Goal: Browse casually

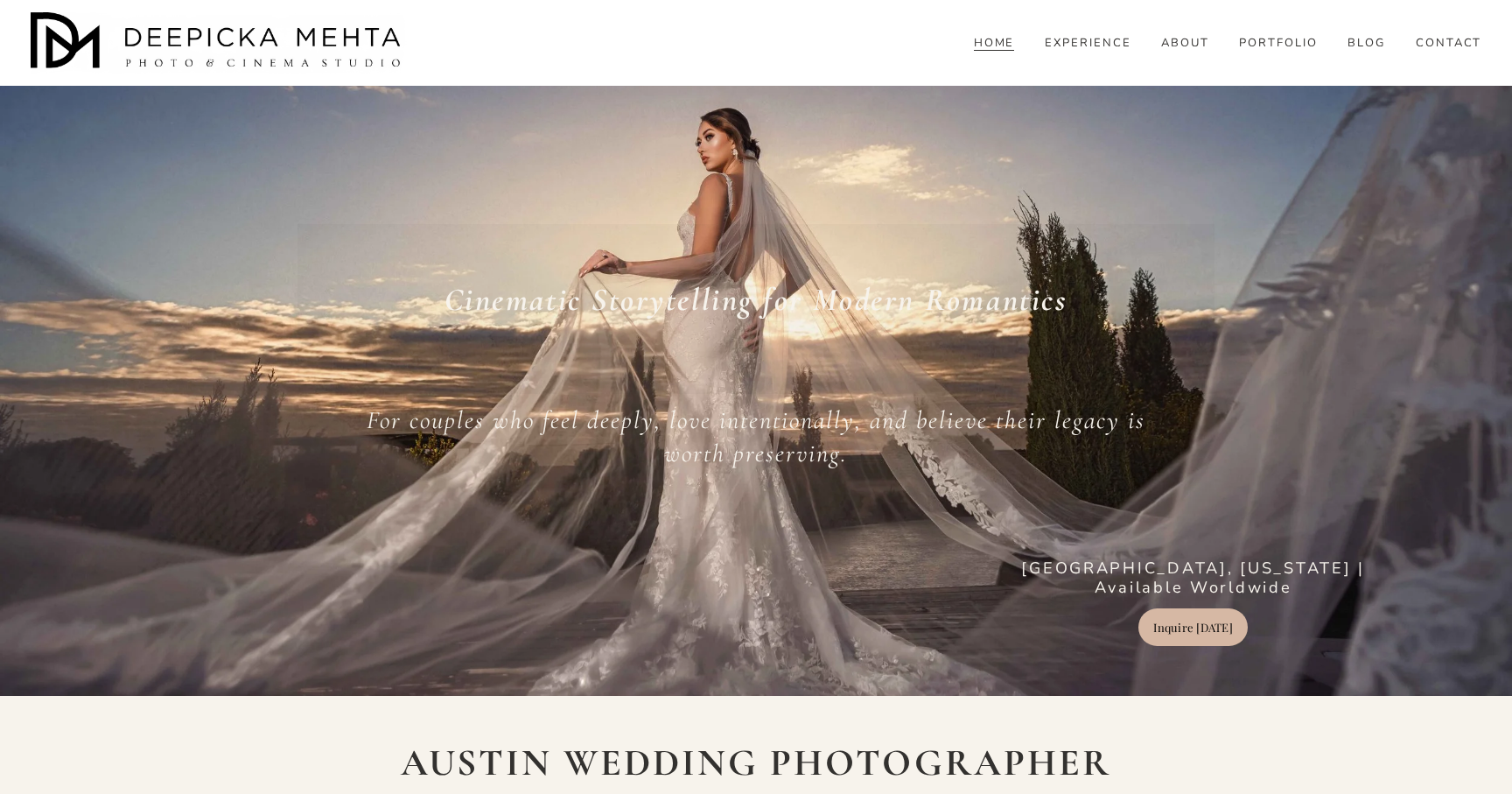
scroll to position [95, 0]
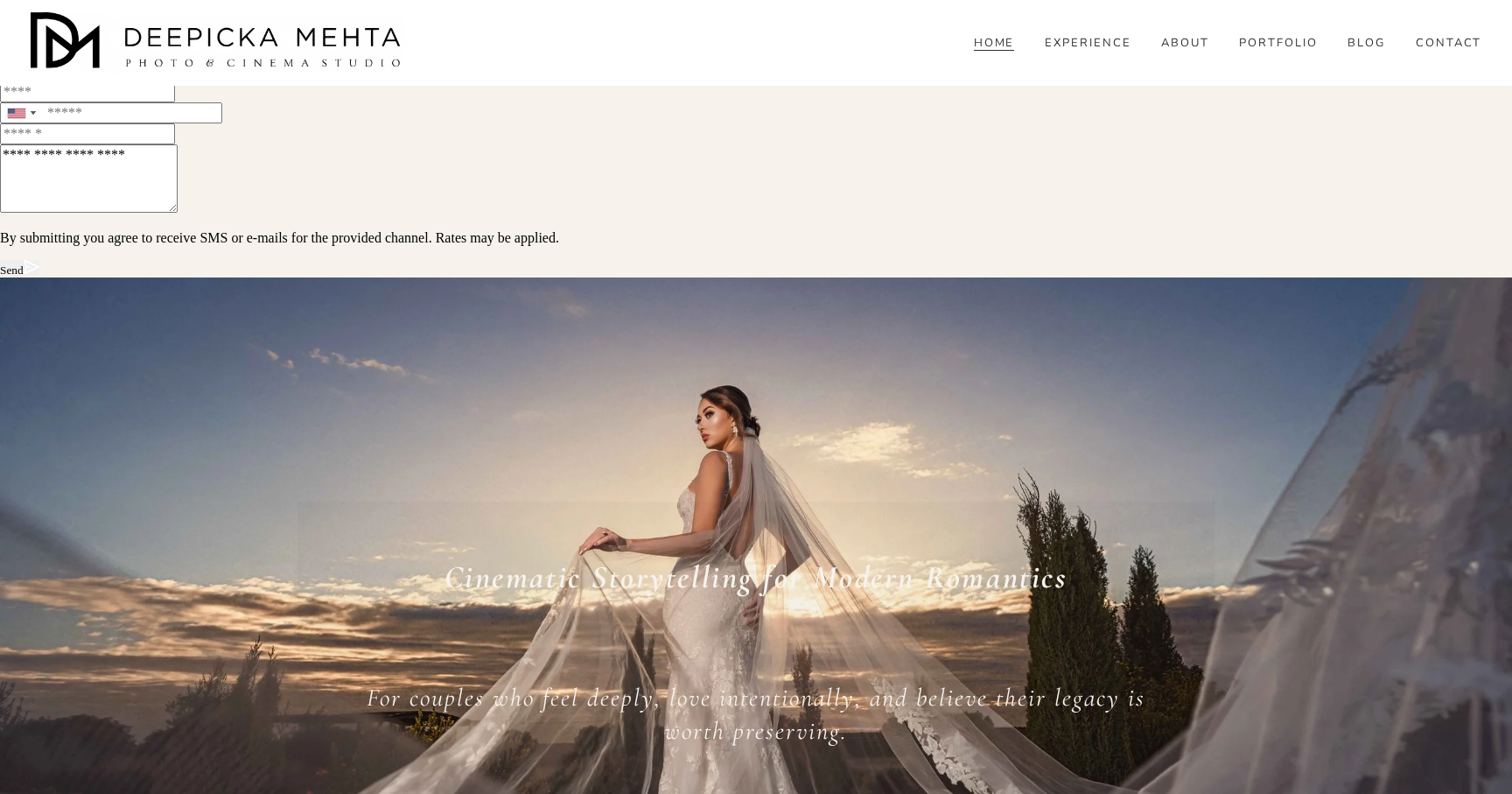
click at [1491, 35] on div "Skip to Content HOME" at bounding box center [756, 43] width 1512 height 86
click at [1499, 19] on div "Skip to Content HOME" at bounding box center [756, 43] width 1512 height 86
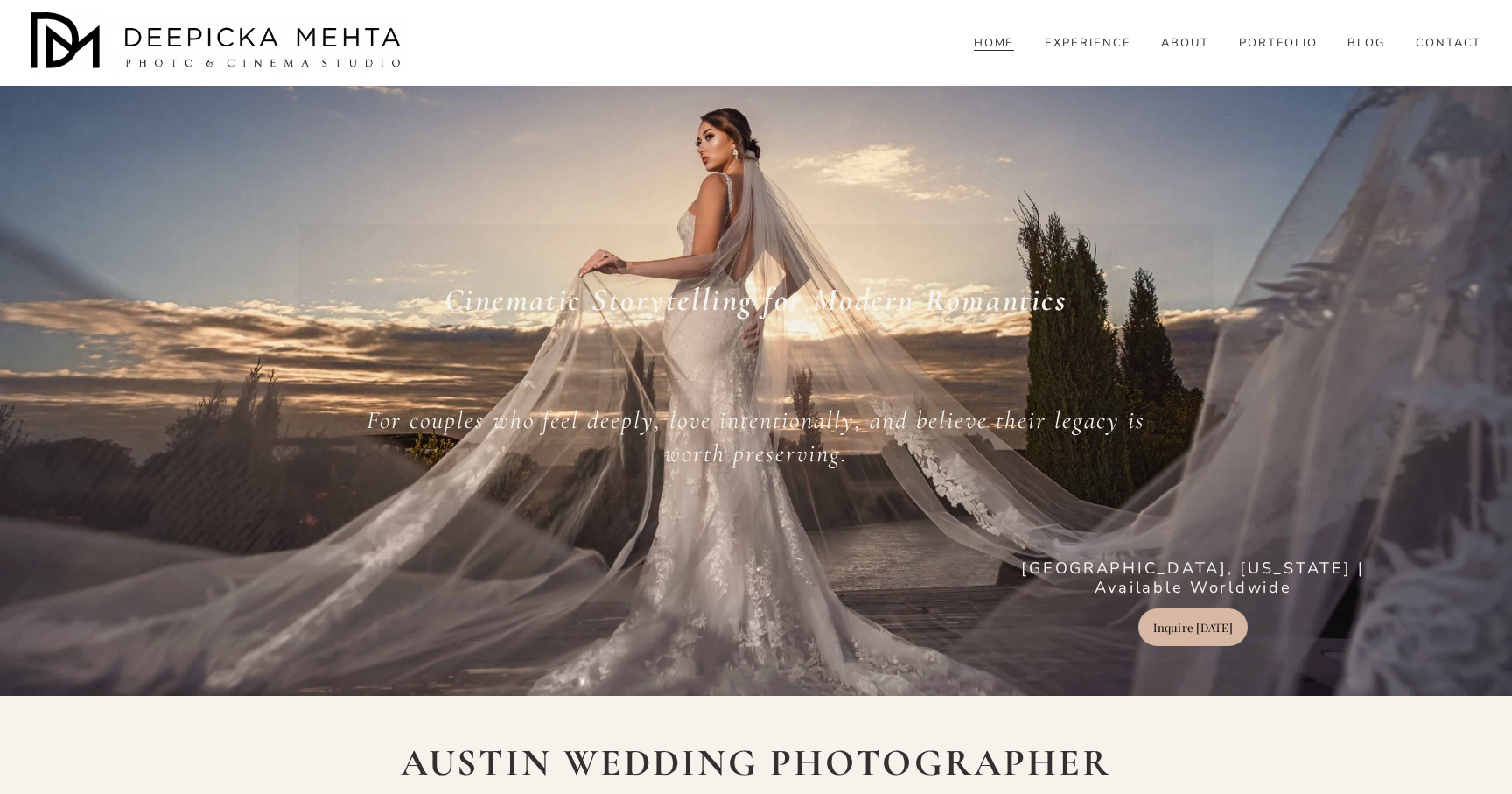
scroll to position [95, 0]
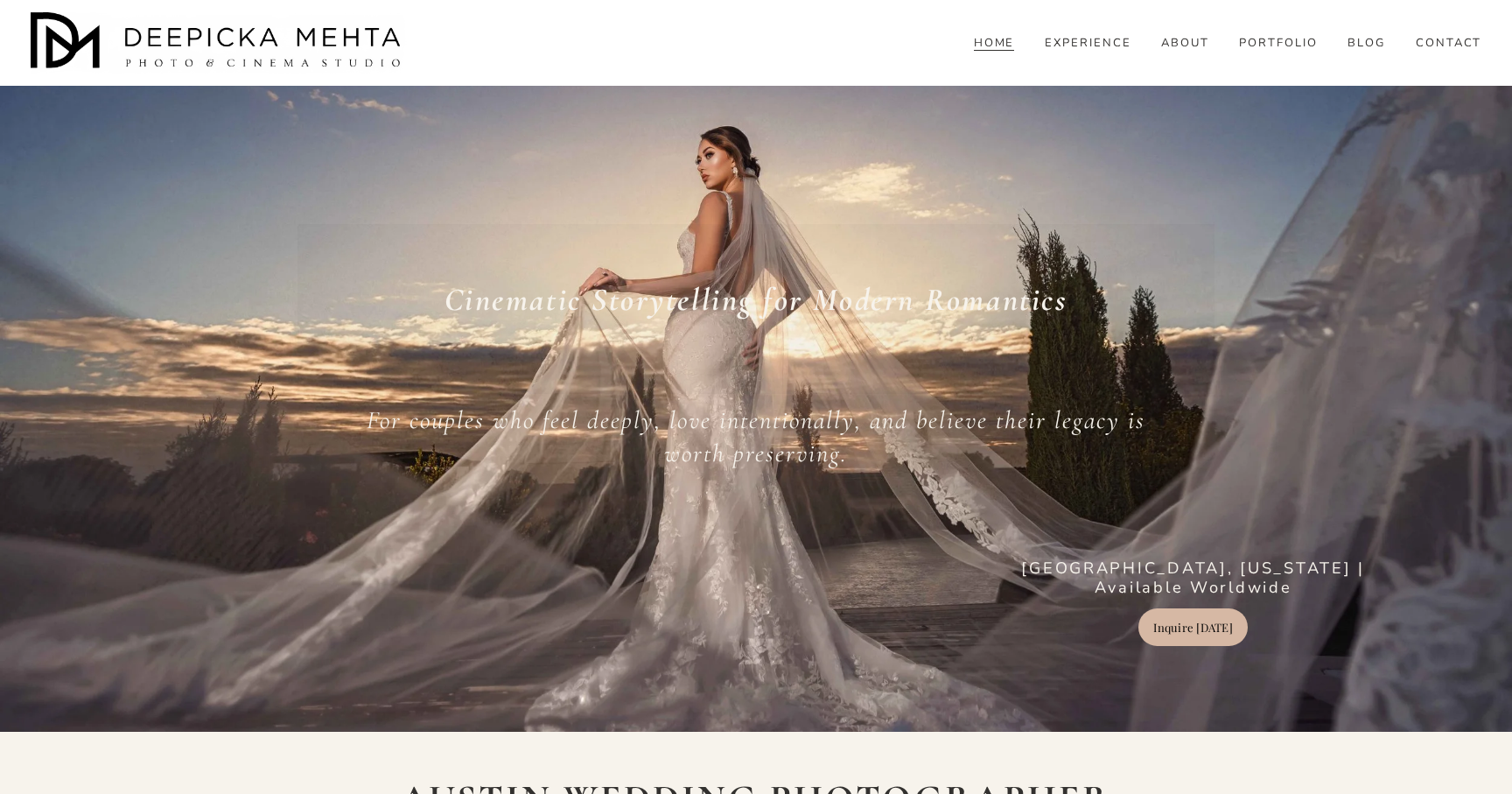
scroll to position [95, 0]
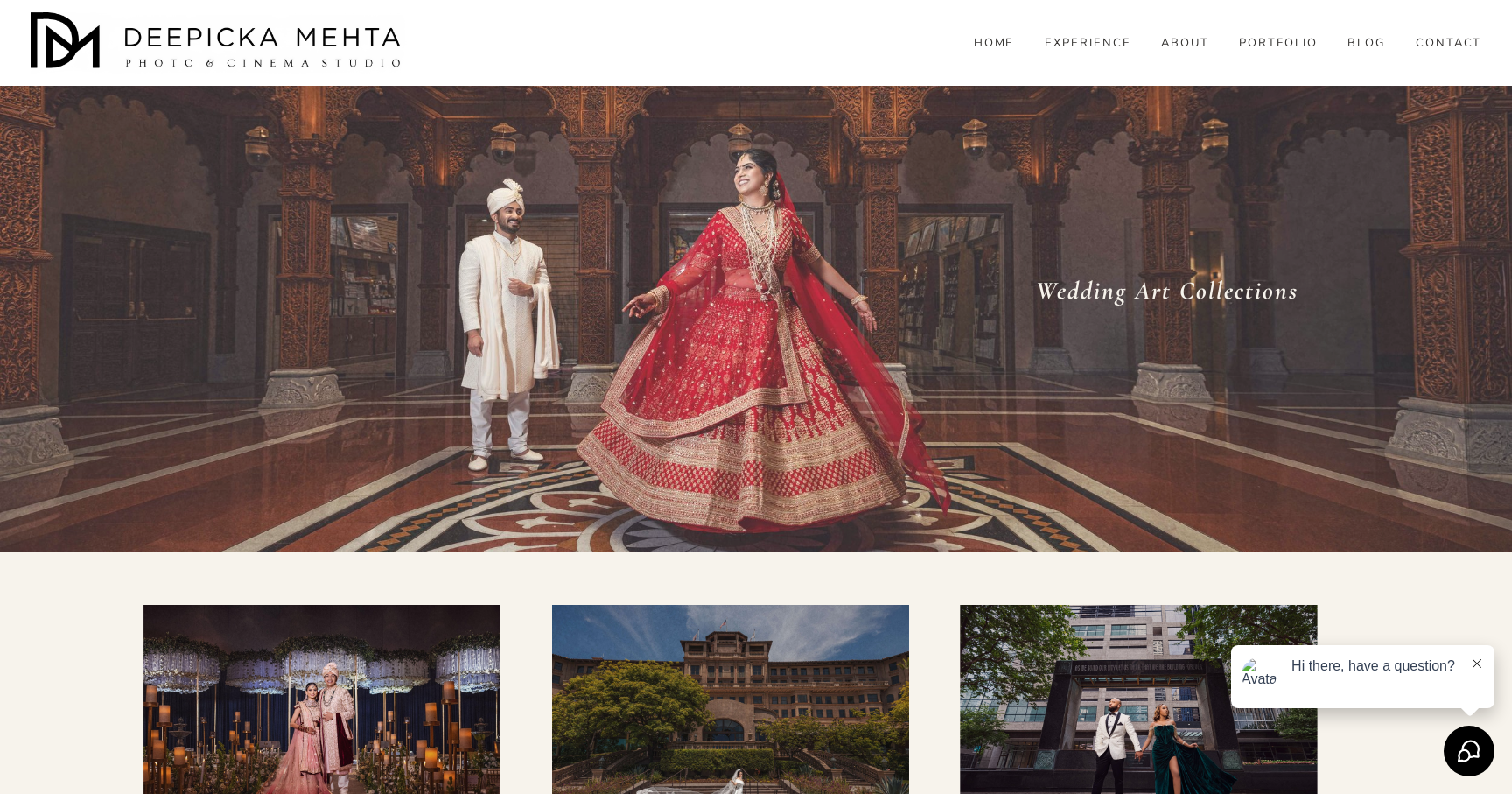
click at [986, 52] on link "HOME" at bounding box center [994, 43] width 41 height 15
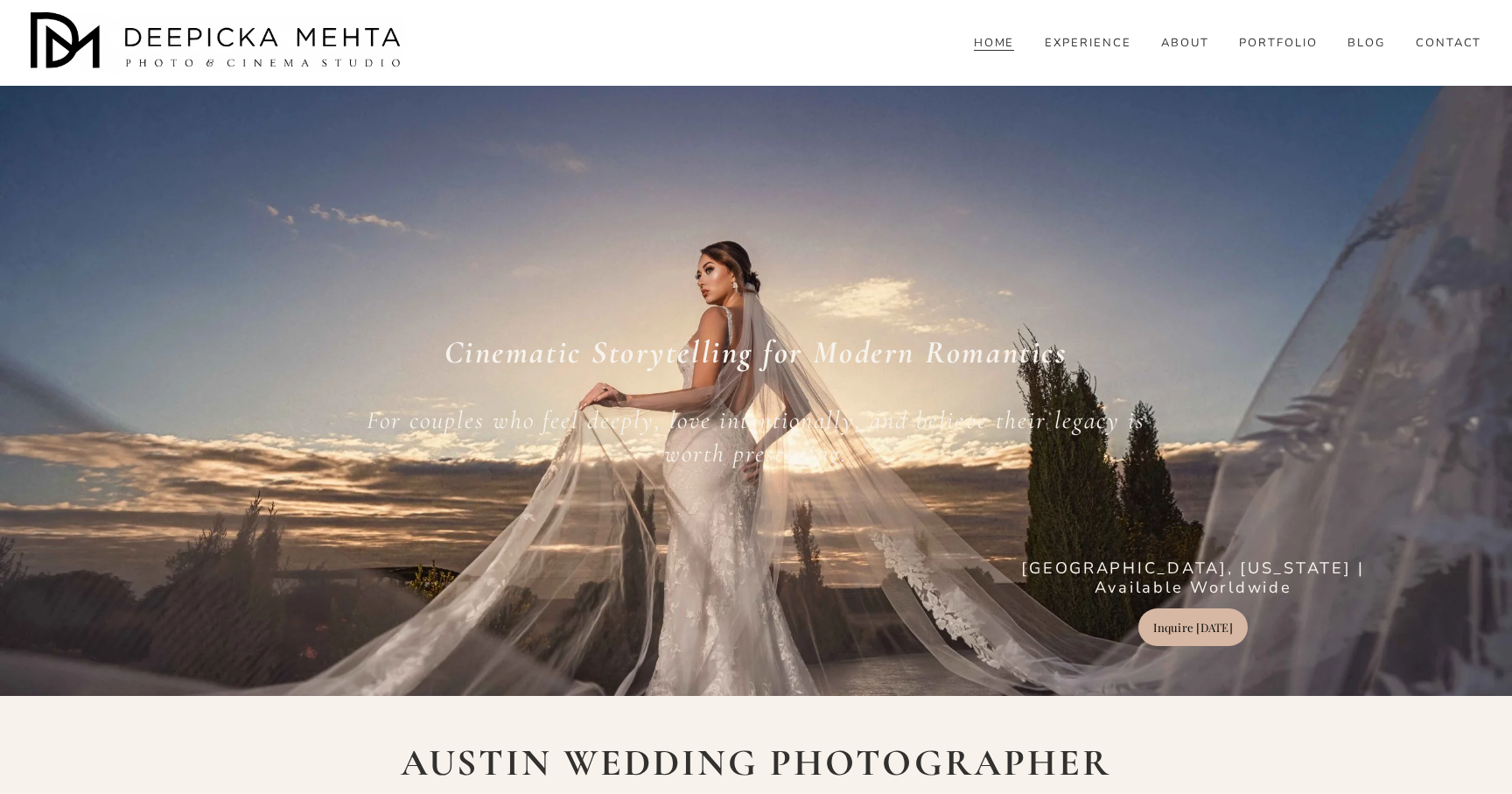
scroll to position [157, 0]
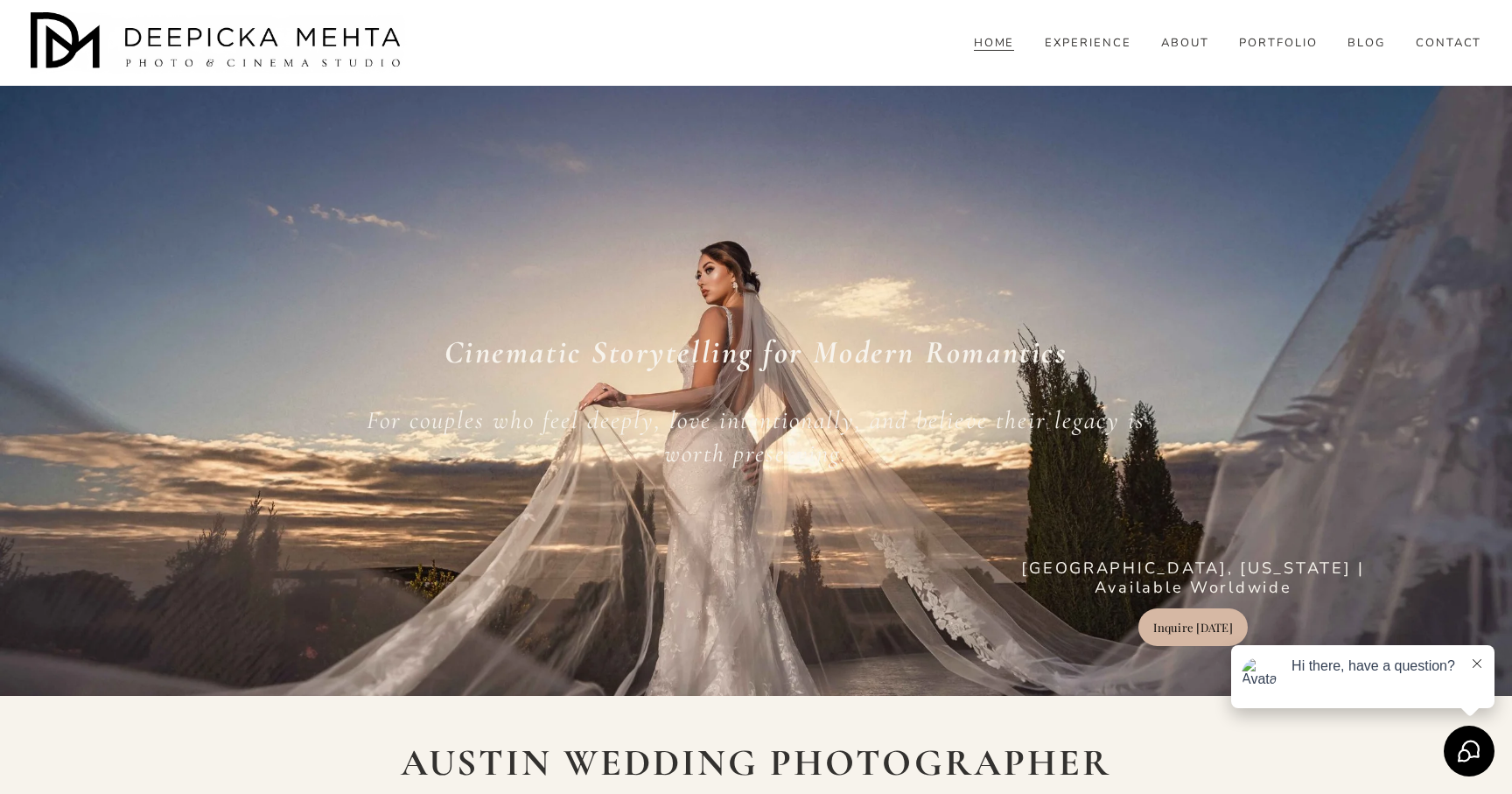
click at [1477, 659] on icon at bounding box center [1477, 664] width 9 height 9
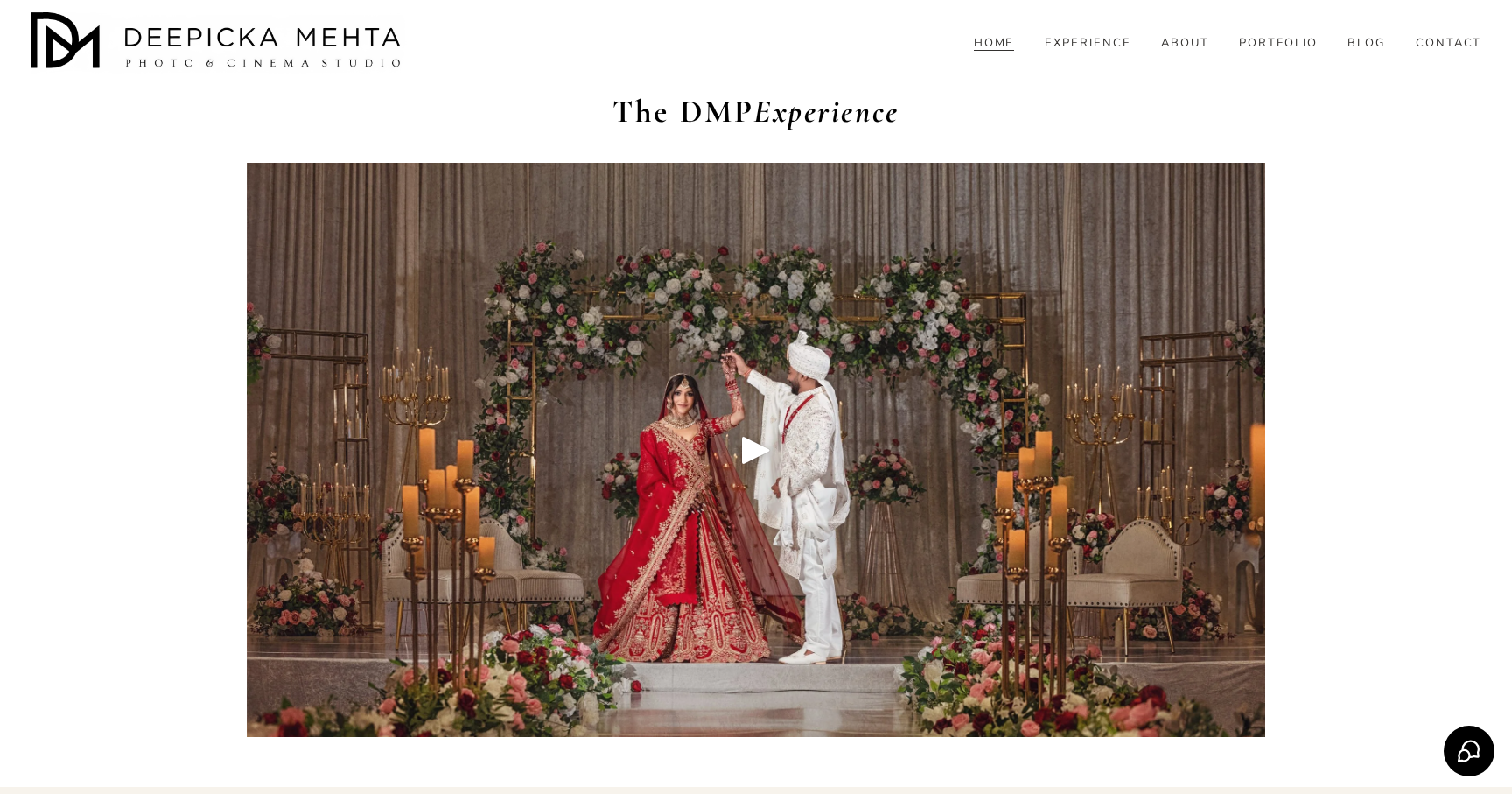
scroll to position [2175, 0]
click at [991, 461] on div at bounding box center [756, 449] width 1019 height 574
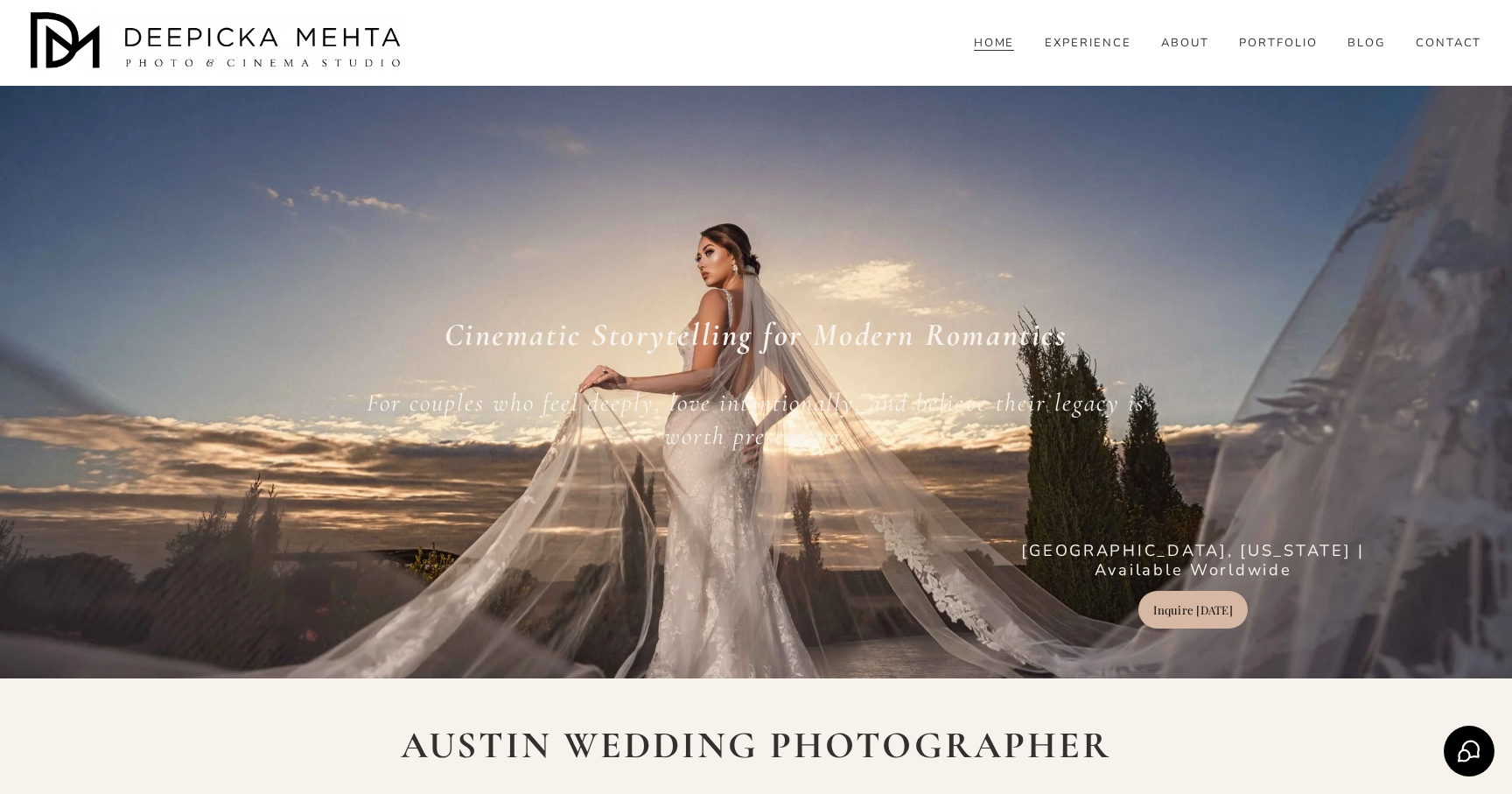
scroll to position [0, 0]
